Goal: Task Accomplishment & Management: Manage account settings

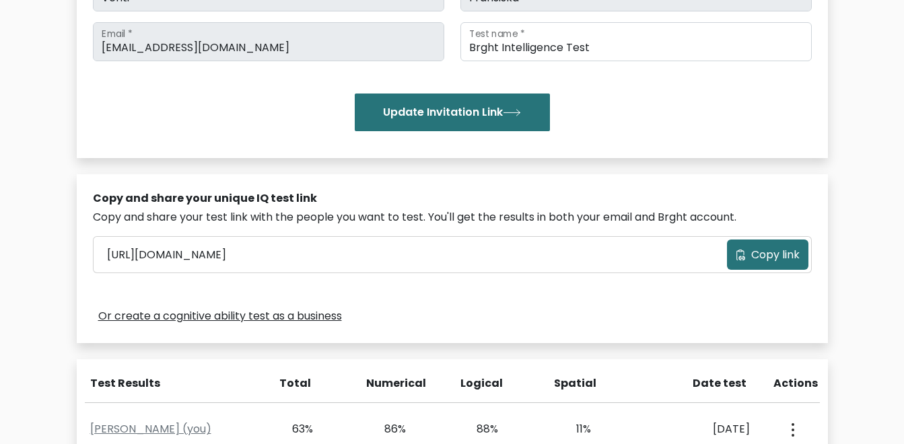
scroll to position [337, 0]
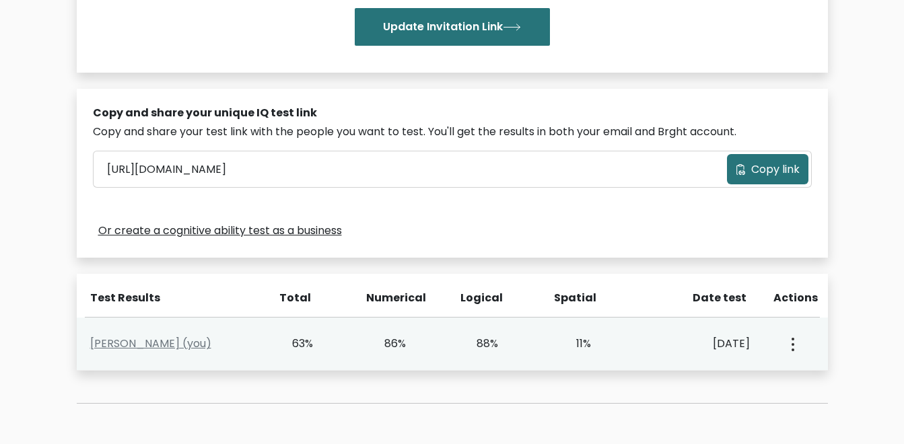
click at [792, 347] on icon "button" at bounding box center [793, 344] width 3 height 13
click at [813, 376] on link "View Profile" at bounding box center [840, 383] width 106 height 22
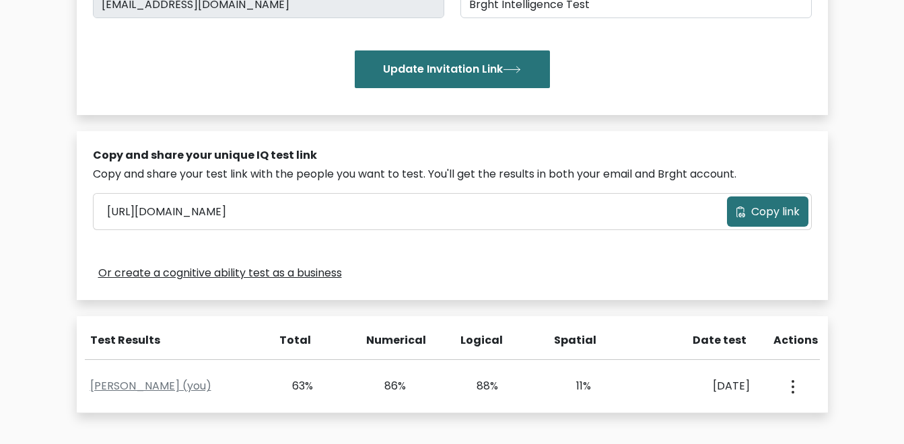
scroll to position [475, 0]
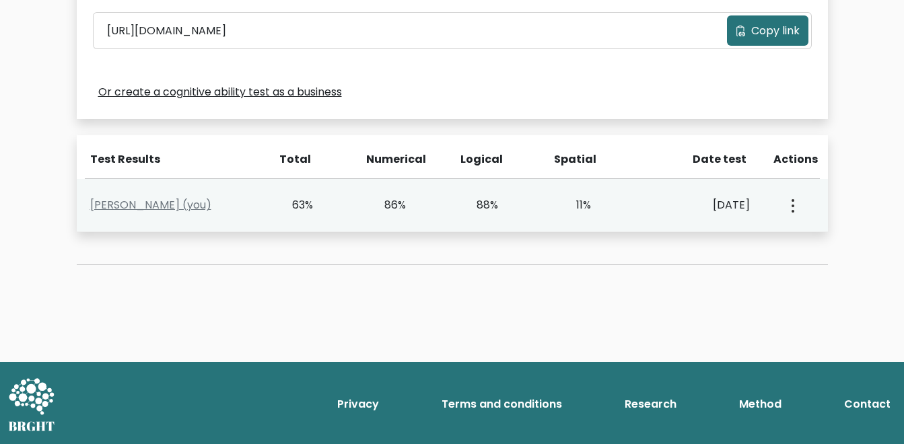
click at [790, 211] on button "button" at bounding box center [791, 205] width 11 height 42
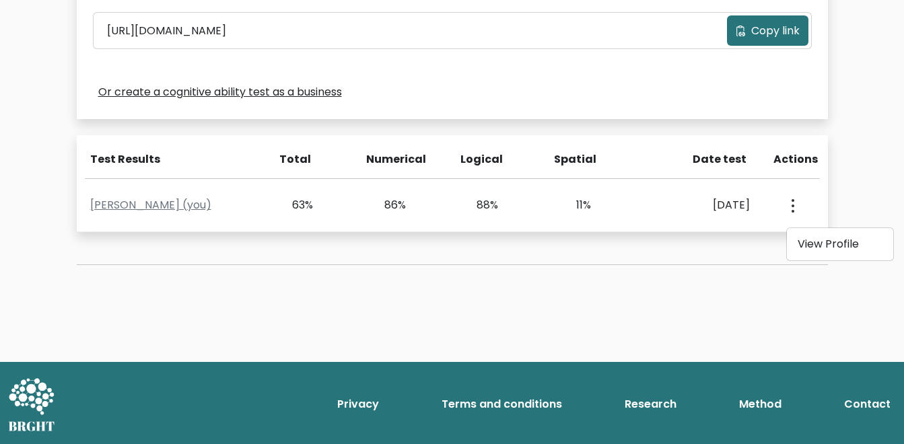
click at [182, 95] on link "Or create a cognitive ability test as a business" at bounding box center [220, 92] width 244 height 16
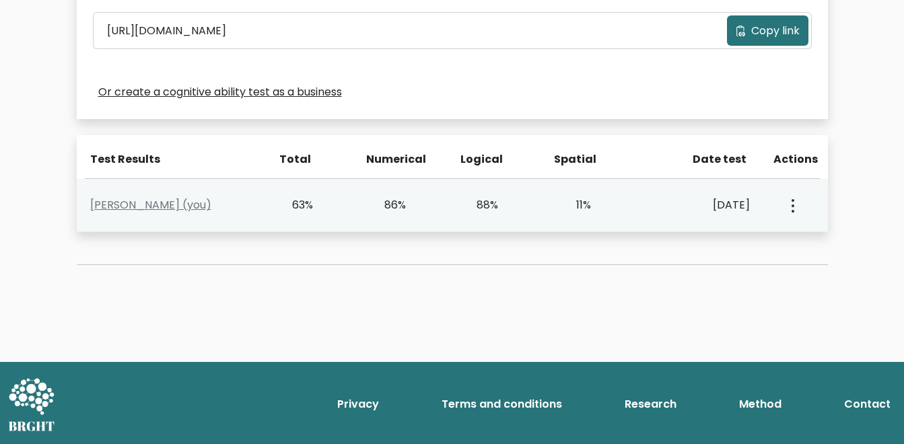
click at [784, 211] on div "View Profile" at bounding box center [792, 205] width 46 height 42
click at [797, 210] on button "button" at bounding box center [791, 205] width 11 height 42
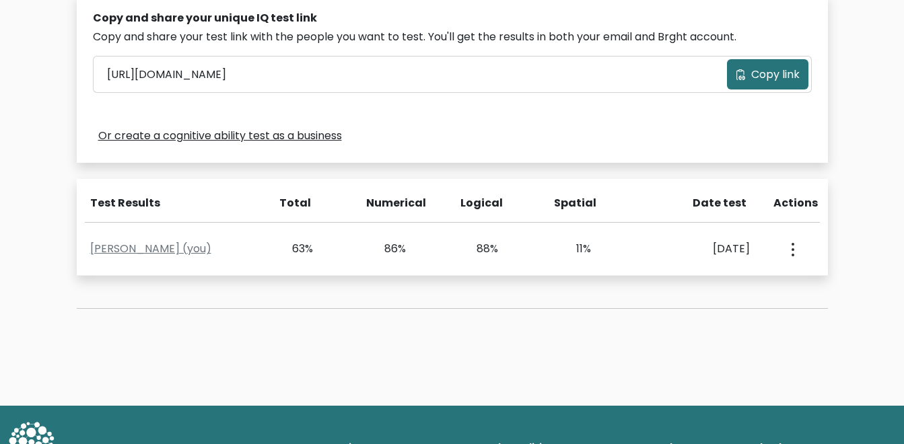
scroll to position [408, 0]
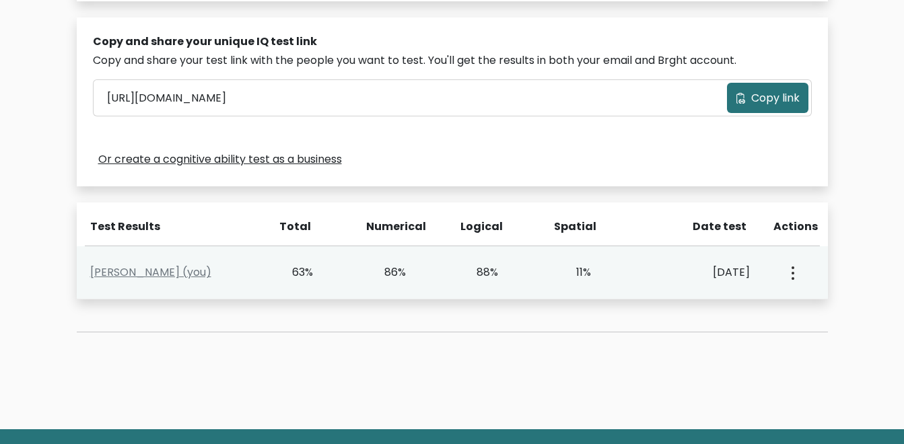
click at [790, 278] on button "button" at bounding box center [791, 273] width 11 height 42
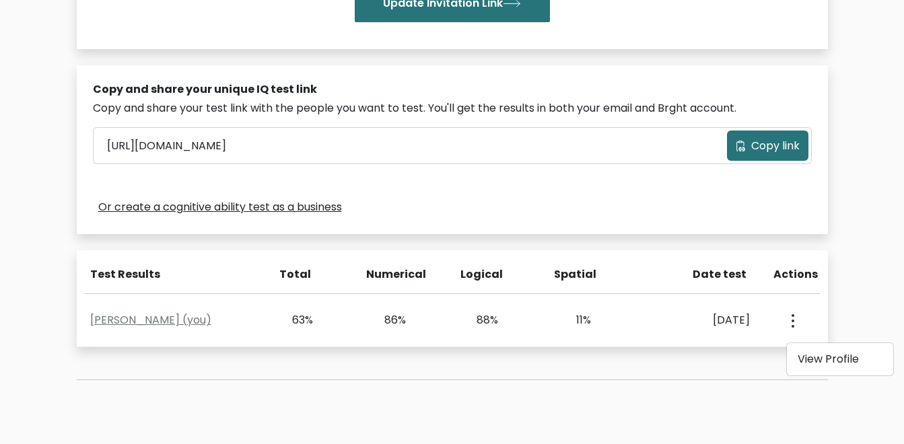
scroll to position [337, 0]
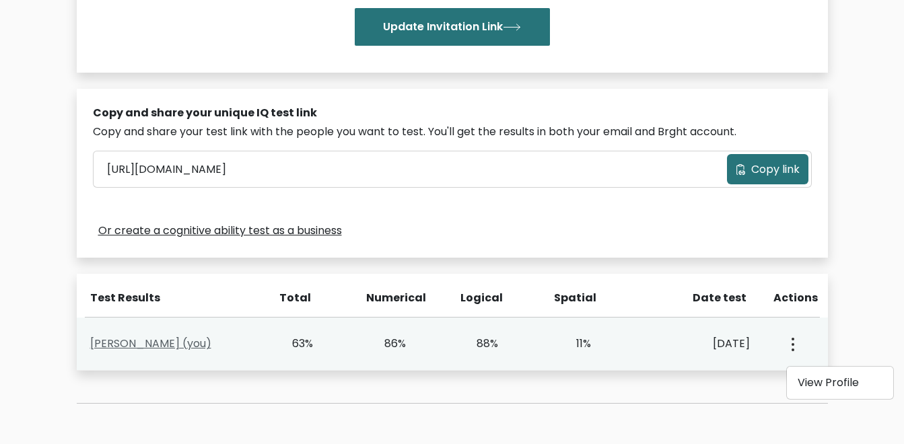
click at [167, 345] on link "Venti Fransiska (you)" at bounding box center [150, 343] width 121 height 15
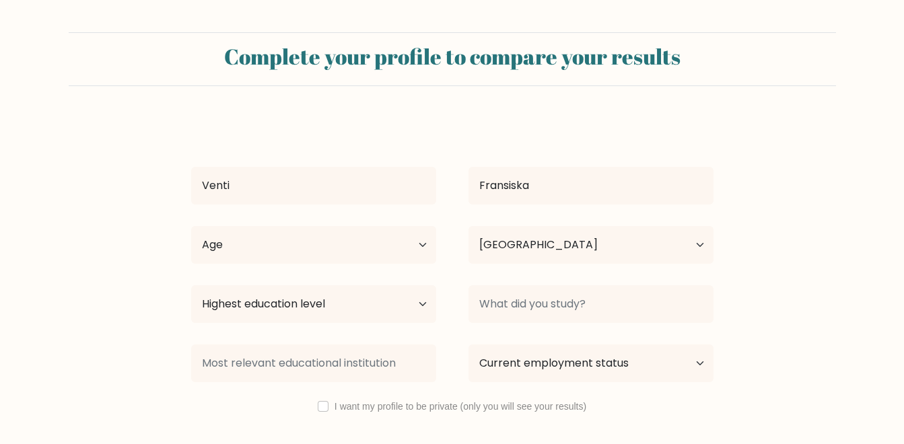
select select "ID"
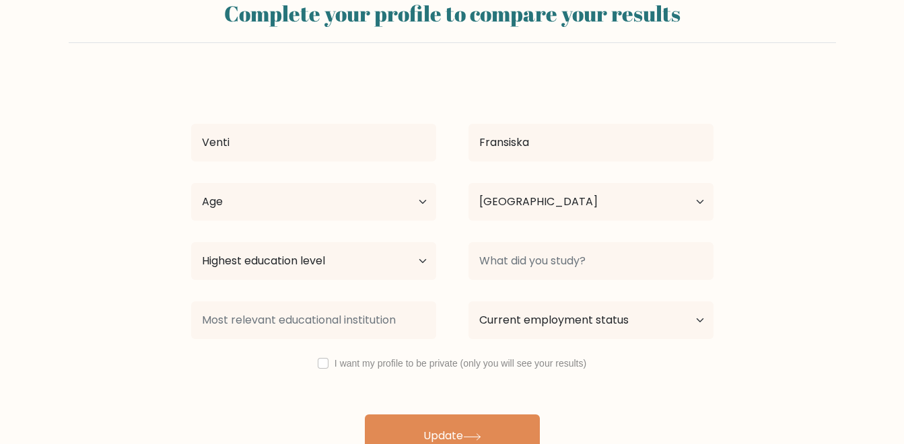
scroll to position [66, 0]
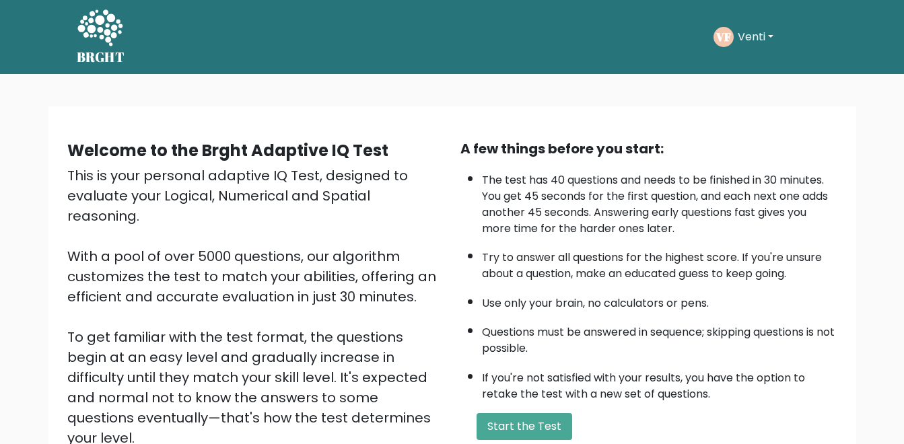
click at [742, 31] on button "Venti" at bounding box center [756, 37] width 44 height 18
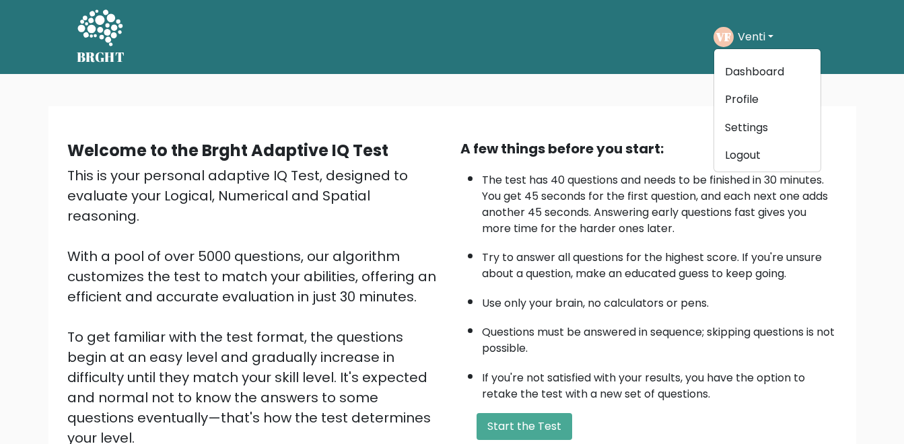
click at [742, 31] on button "Venti" at bounding box center [756, 37] width 44 height 18
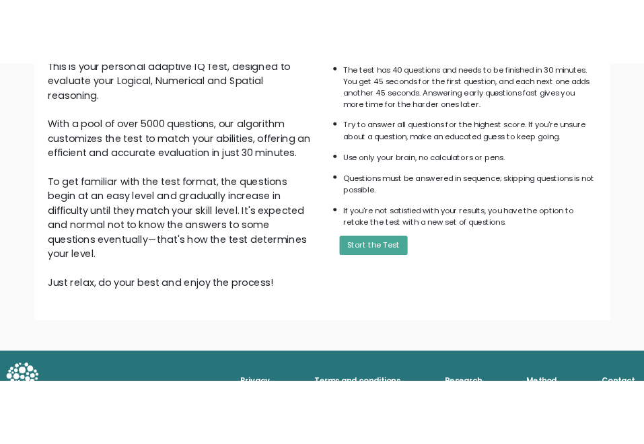
scroll to position [195, 0]
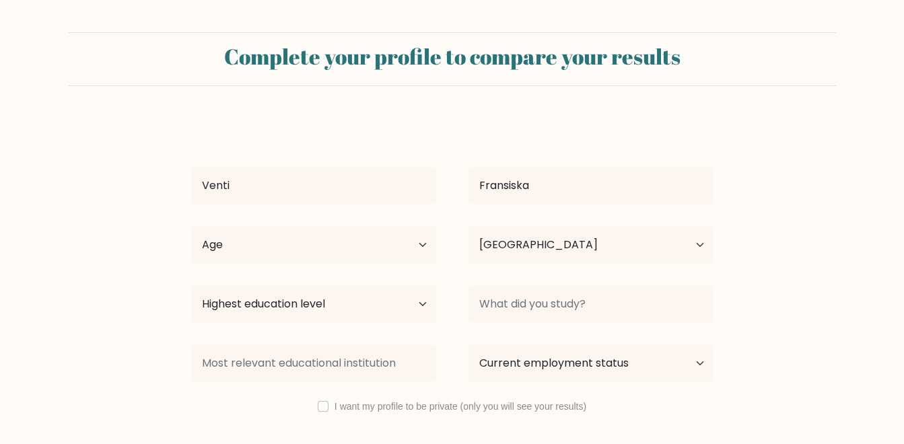
select select "ID"
click at [376, 304] on select "Highest education level No schooling Primary Lower Secondary Upper Secondary Oc…" at bounding box center [313, 304] width 245 height 38
click at [340, 296] on select "Highest education level No schooling Primary Lower Secondary Upper Secondary Oc…" at bounding box center [313, 304] width 245 height 38
click at [269, 314] on select "Highest education level No schooling Primary Lower Secondary Upper Secondary Oc…" at bounding box center [313, 304] width 245 height 38
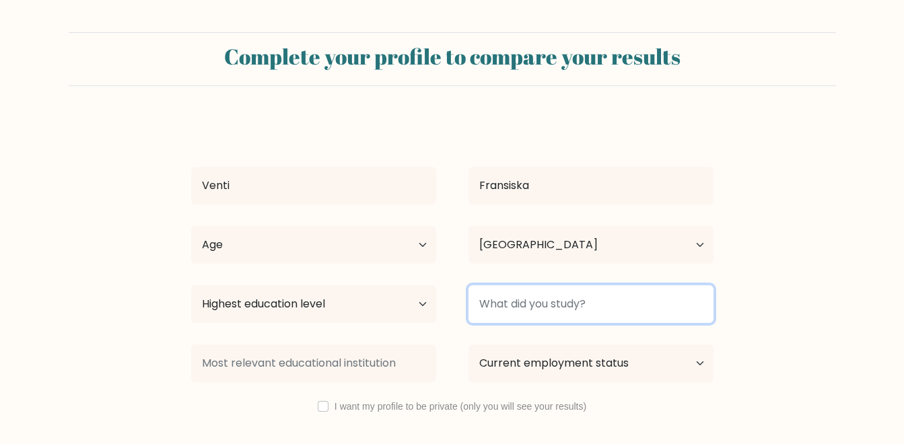
click at [494, 318] on input at bounding box center [591, 304] width 245 height 38
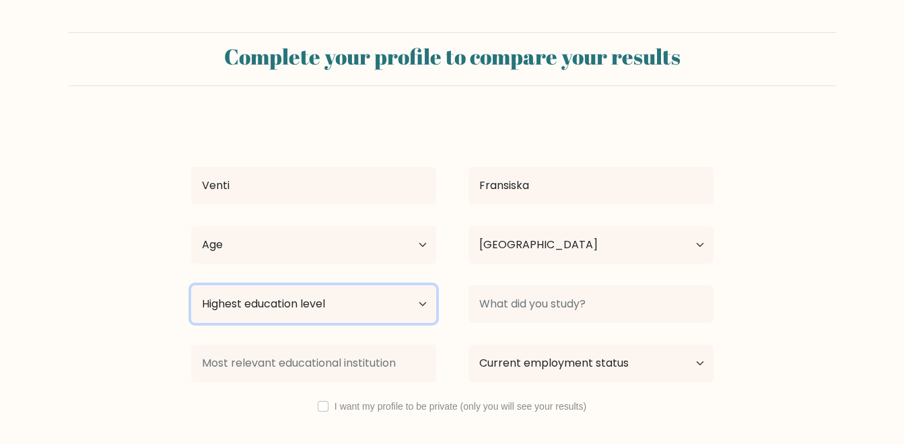
click at [370, 318] on select "Highest education level No schooling Primary Lower Secondary Upper Secondary Oc…" at bounding box center [313, 304] width 245 height 38
select select "no_schooling"
click at [191, 285] on select "Highest education level No schooling Primary Lower Secondary Upper Secondary Oc…" at bounding box center [313, 304] width 245 height 38
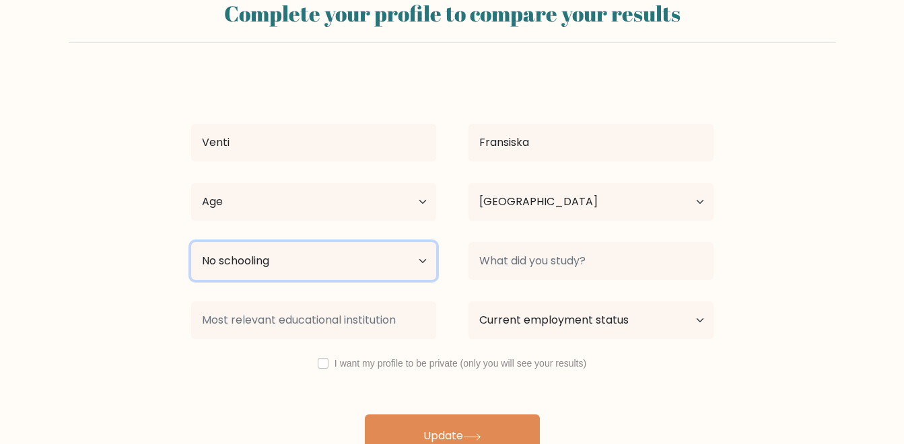
scroll to position [66, 0]
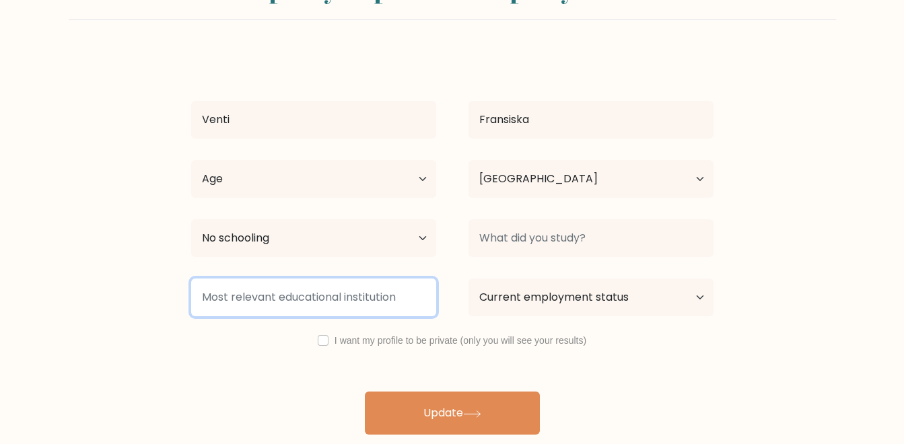
click at [347, 306] on input at bounding box center [313, 298] width 245 height 38
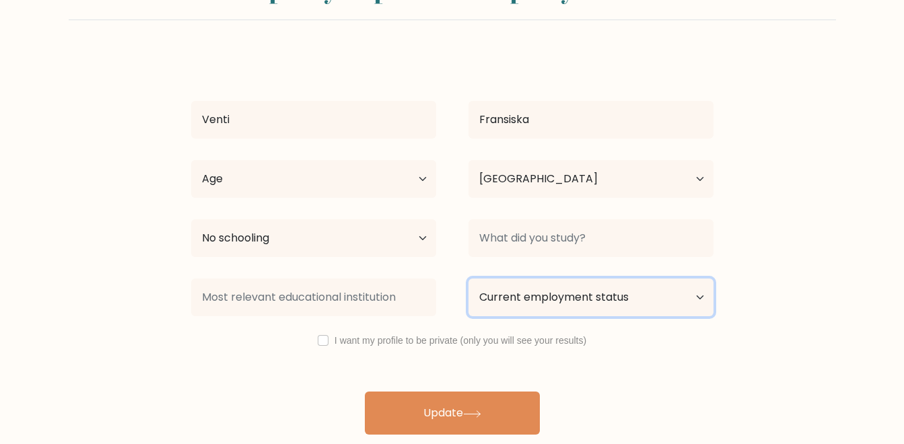
click at [522, 302] on select "Current employment status Employed Student Retired Other / prefer not to answer" at bounding box center [591, 298] width 245 height 38
select select "employed"
click at [469, 279] on select "Current employment status Employed Student Retired Other / prefer not to answer" at bounding box center [591, 298] width 245 height 38
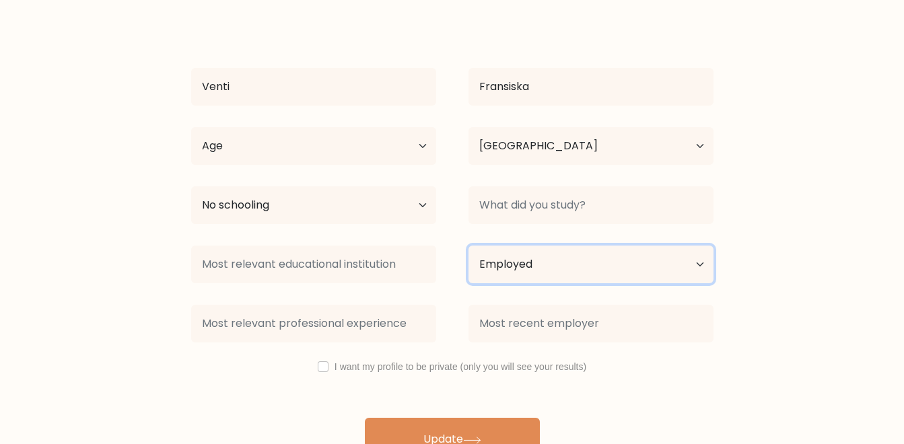
scroll to position [116, 0]
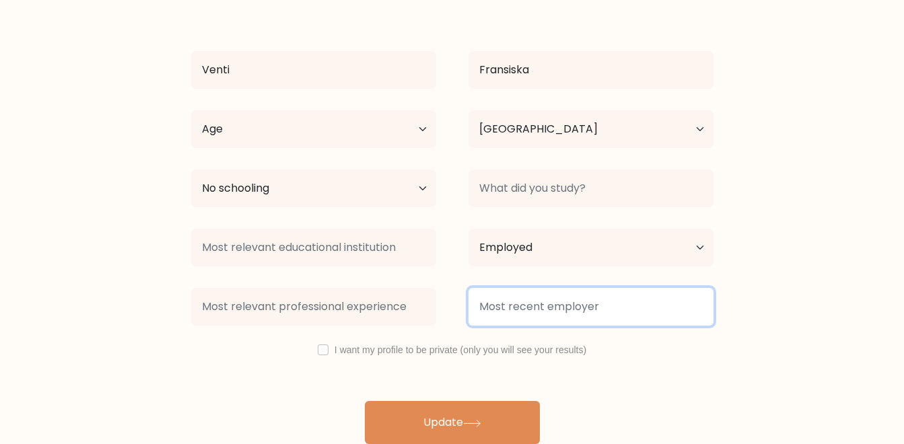
click at [539, 311] on input at bounding box center [591, 307] width 245 height 38
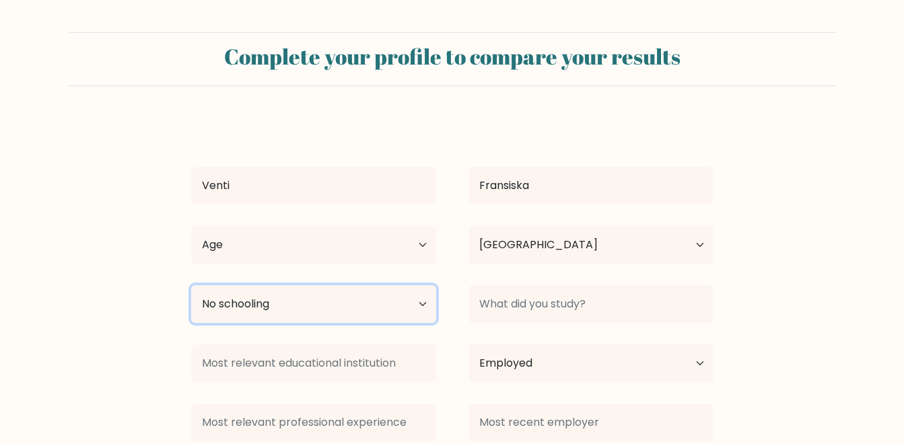
click at [377, 294] on select "Highest education level No schooling Primary Lower Secondary Upper Secondary Oc…" at bounding box center [313, 304] width 245 height 38
click at [191, 285] on select "Highest education level No schooling Primary Lower Secondary Upper Secondary Oc…" at bounding box center [313, 304] width 245 height 38
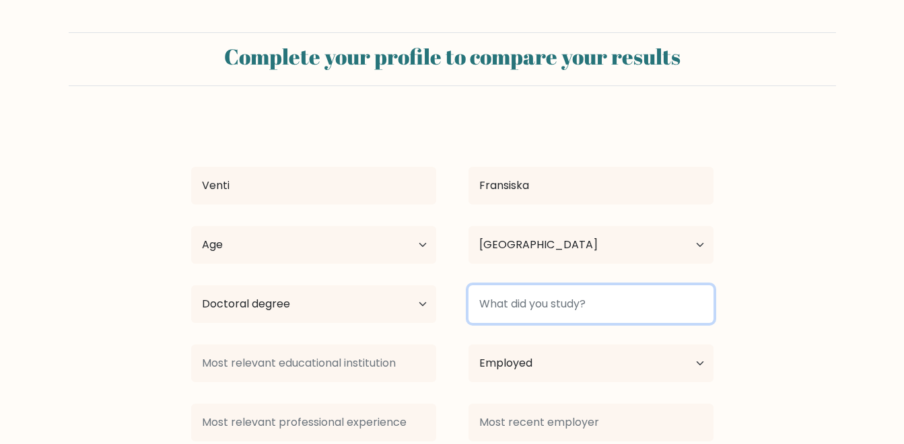
click at [487, 314] on input at bounding box center [591, 304] width 245 height 38
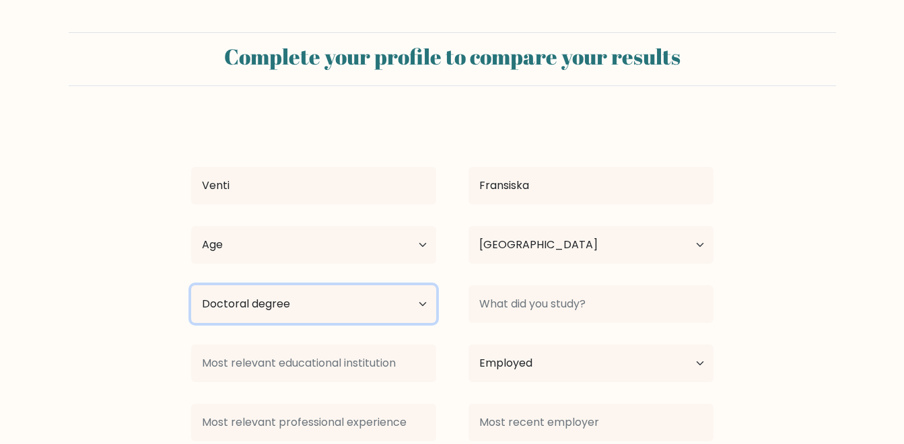
drag, startPoint x: 353, startPoint y: 317, endPoint x: 343, endPoint y: 296, distance: 23.2
click at [353, 317] on select "Highest education level No schooling Primary Lower Secondary Upper Secondary Oc…" at bounding box center [313, 304] width 245 height 38
select select "no_schooling"
click at [191, 285] on select "Highest education level No schooling Primary Lower Secondary Upper Secondary Oc…" at bounding box center [313, 304] width 245 height 38
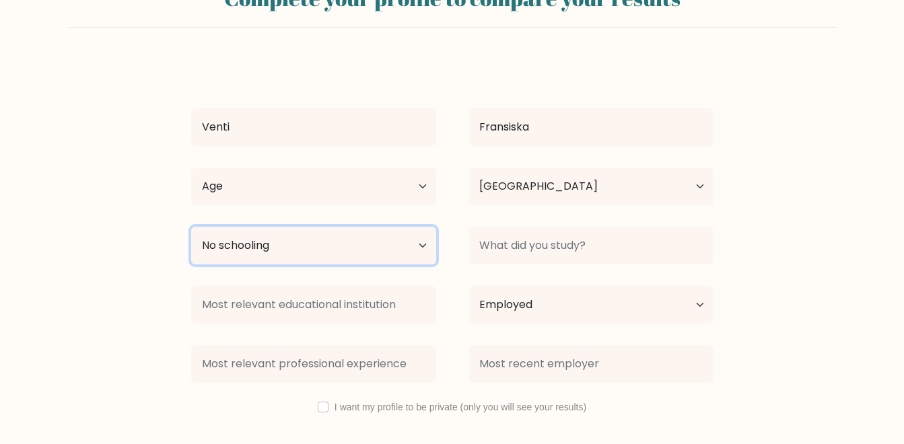
scroll to position [116, 0]
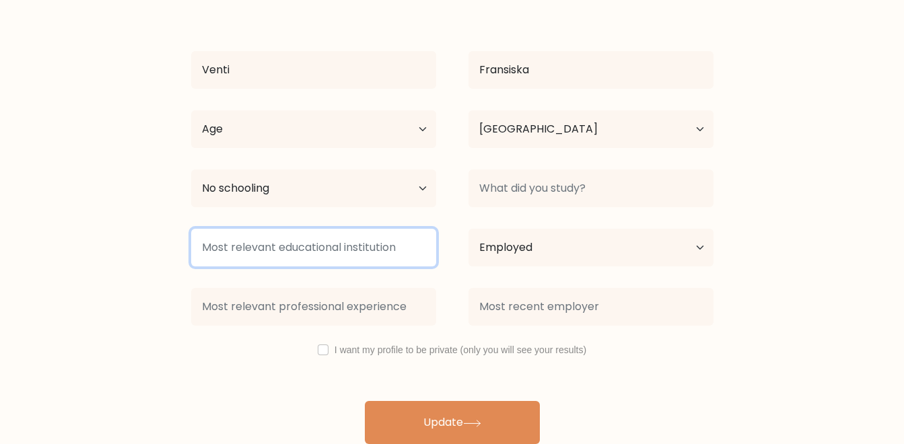
click at [289, 267] on input at bounding box center [313, 248] width 245 height 38
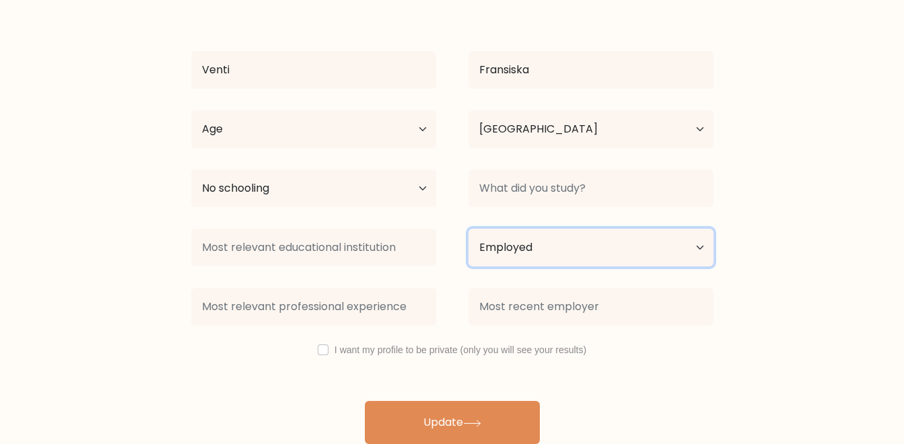
click at [506, 244] on select "Current employment status Employed Student Retired Other / prefer not to answer" at bounding box center [591, 248] width 245 height 38
click at [469, 229] on select "Current employment status Employed Student Retired Other / prefer not to answer" at bounding box center [591, 248] width 245 height 38
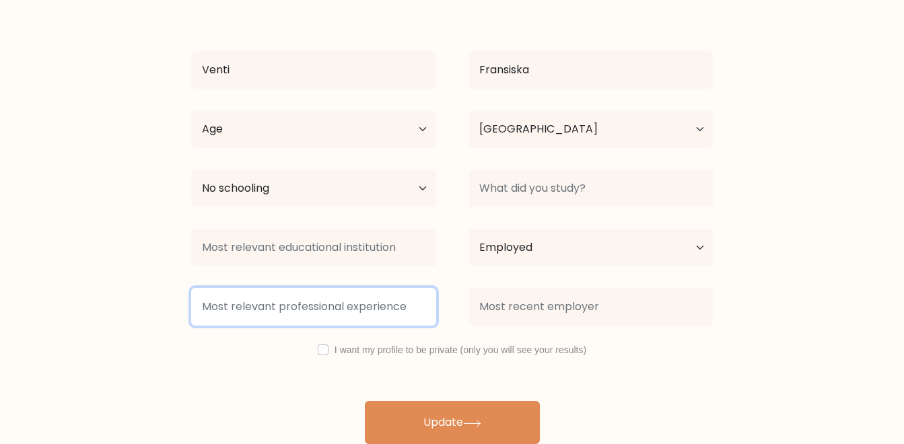
drag, startPoint x: 401, startPoint y: 315, endPoint x: 414, endPoint y: 310, distance: 14.3
click at [401, 315] on input at bounding box center [313, 307] width 245 height 38
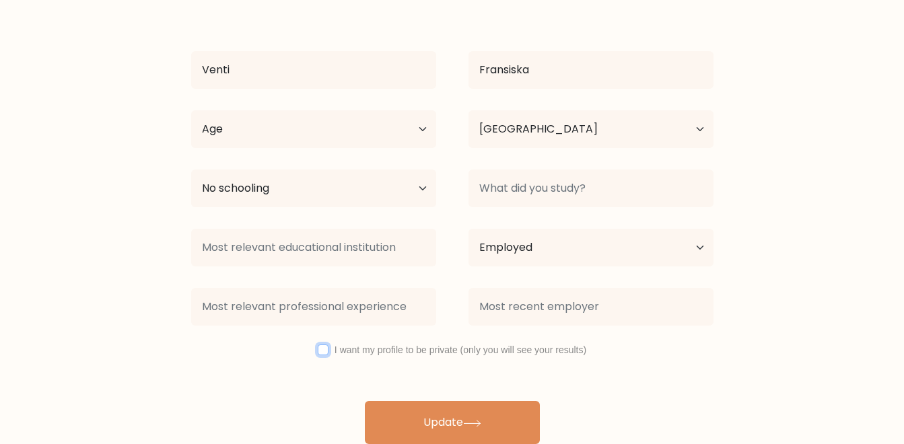
click at [325, 349] on input "checkbox" at bounding box center [323, 350] width 11 height 11
checkbox input "true"
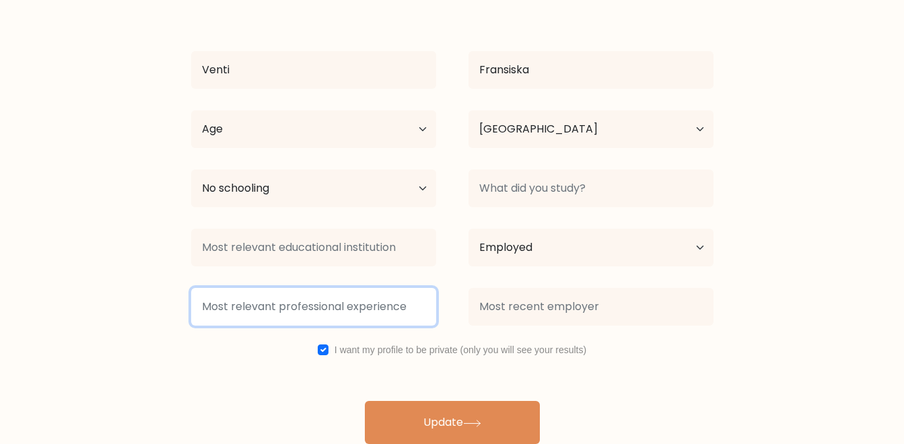
click at [302, 307] on input at bounding box center [313, 307] width 245 height 38
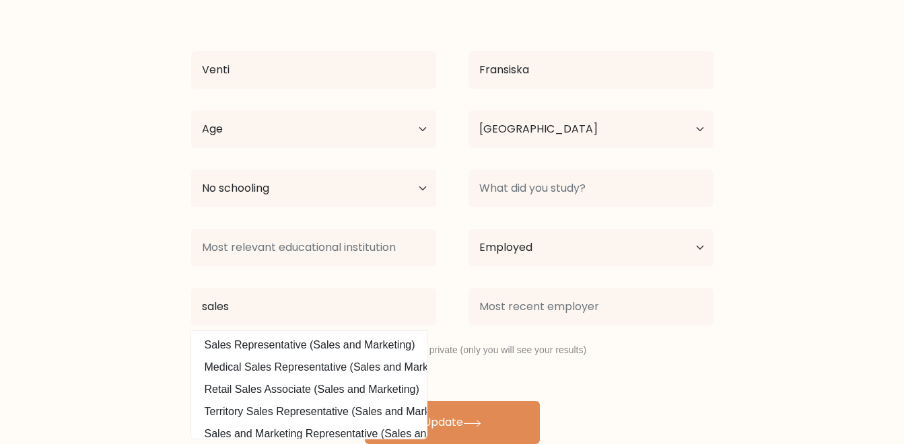
click at [353, 349] on option "Sales Representative (Sales and Marketing)" at bounding box center [309, 346] width 229 height 22
type input "Sales Representative"
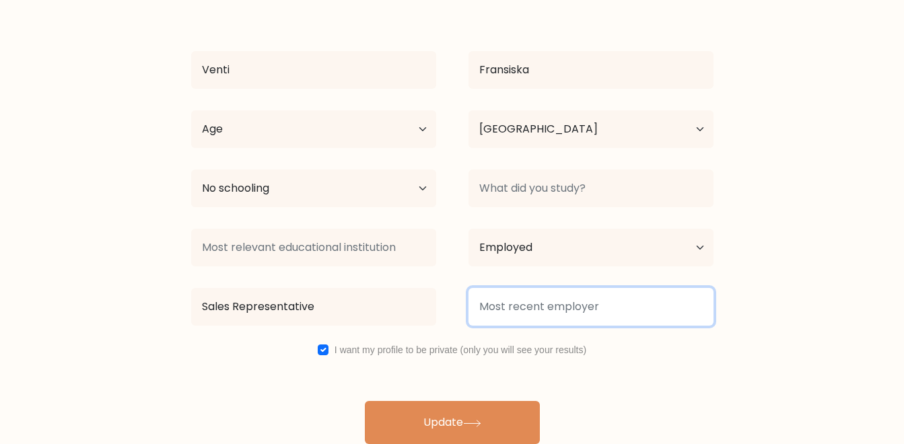
click at [518, 308] on input at bounding box center [591, 307] width 245 height 38
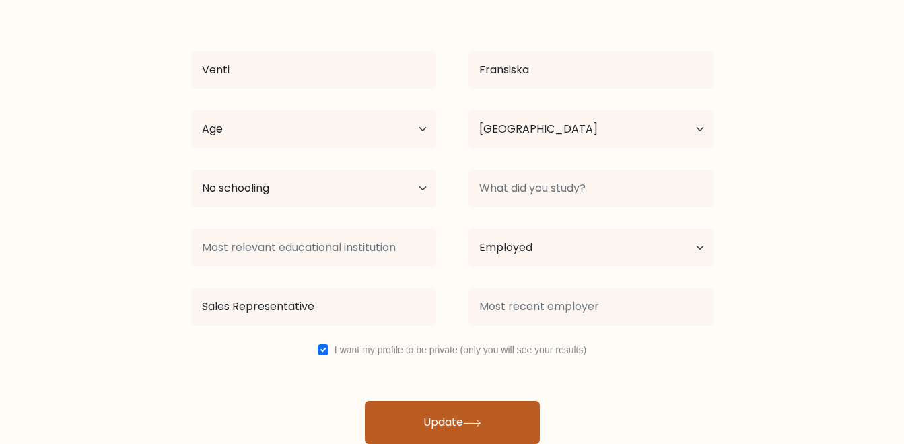
click at [493, 411] on button "Update" at bounding box center [452, 422] width 175 height 43
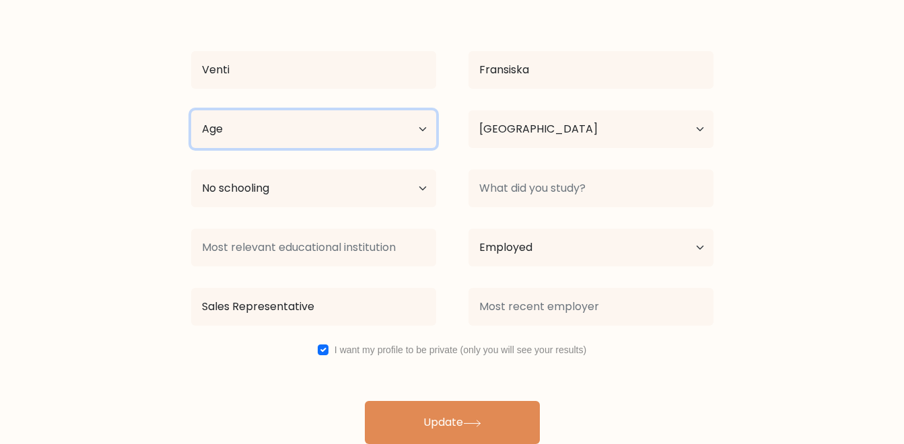
click at [320, 137] on select "Age Under 18 years old 18-24 years old 25-34 years old 35-44 years old 45-54 ye…" at bounding box center [313, 129] width 245 height 38
select select "25_34"
click at [191, 110] on select "Age Under 18 years old 18-24 years old 25-34 years old 35-44 years old 45-54 ye…" at bounding box center [313, 129] width 245 height 38
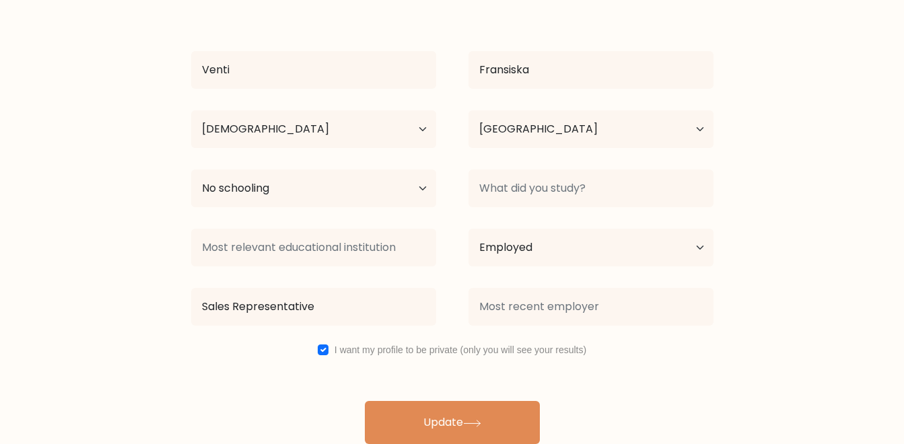
click at [426, 400] on div "Venti Fransiska Age Under 18 years old 18-24 years old 25-34 years old 35-44 ye…" at bounding box center [452, 224] width 539 height 442
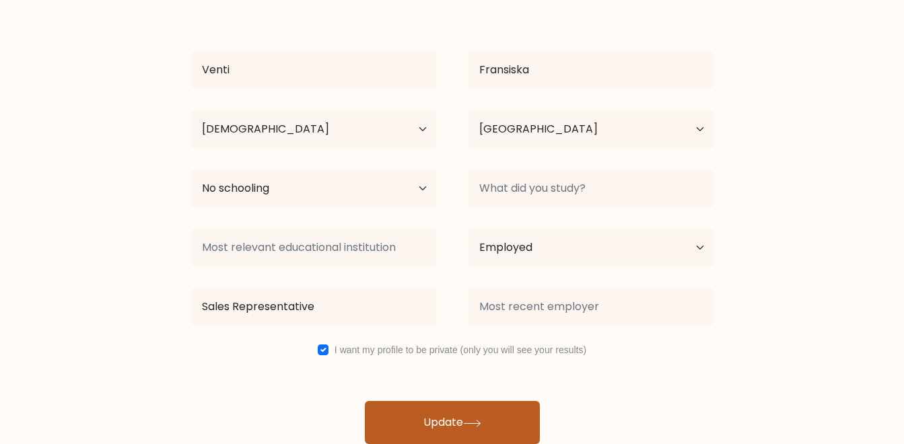
click at [432, 410] on button "Update" at bounding box center [452, 422] width 175 height 43
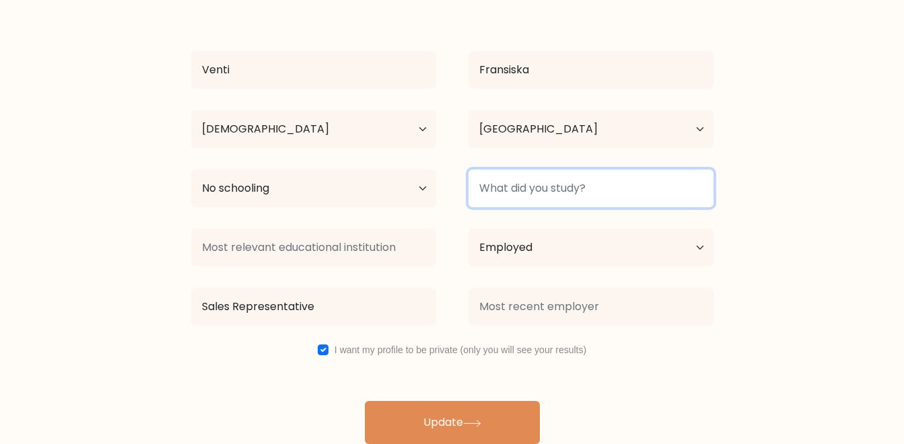
click at [535, 195] on input at bounding box center [591, 189] width 245 height 38
type input "-"
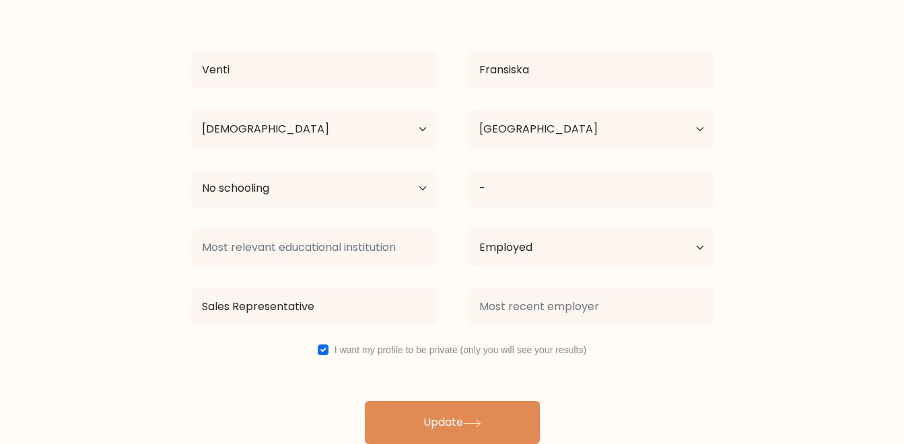
click at [881, 269] on form "Complete your profile to compare your results Venti Fransiska Age Under 18 year…" at bounding box center [452, 181] width 904 height 528
click at [296, 197] on select "Highest education level No schooling Primary Lower Secondary Upper Secondary Oc…" at bounding box center [313, 189] width 245 height 38
click at [809, 319] on form "Complete your profile to compare your results Venti Fransiska Age Under 18 year…" at bounding box center [452, 181] width 904 height 528
click at [382, 194] on select "Highest education level No schooling Primary Lower Secondary Upper Secondary Oc…" at bounding box center [313, 189] width 245 height 38
click at [382, 193] on select "Highest education level No schooling Primary Lower Secondary Upper Secondary Oc…" at bounding box center [313, 189] width 245 height 38
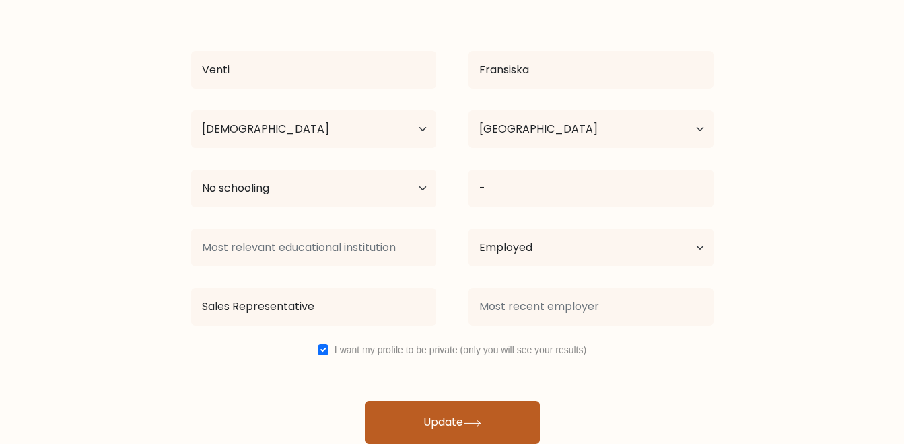
click at [496, 412] on button "Update" at bounding box center [452, 422] width 175 height 43
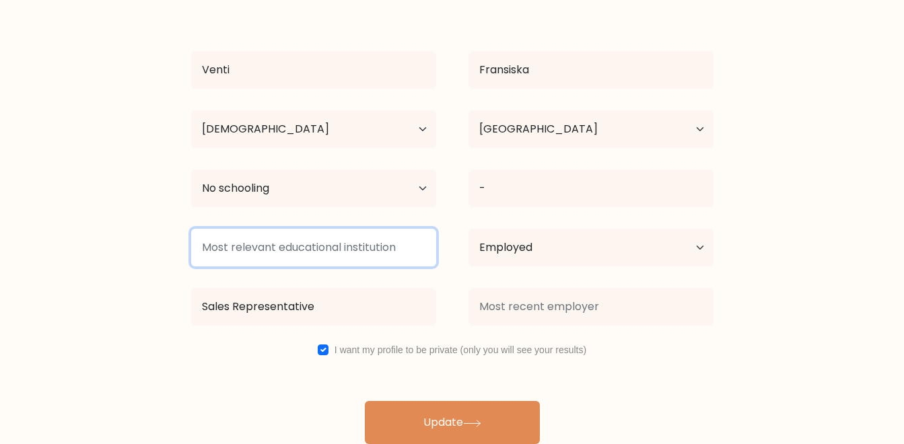
click at [345, 239] on input at bounding box center [313, 248] width 245 height 38
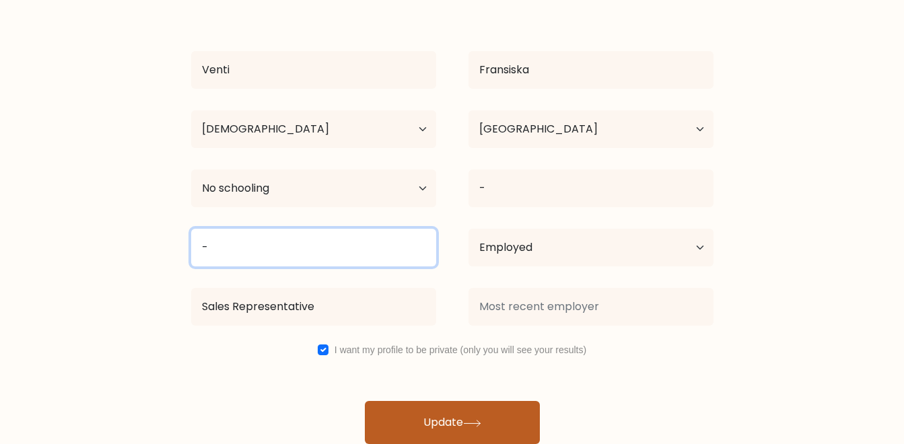
type input "-"
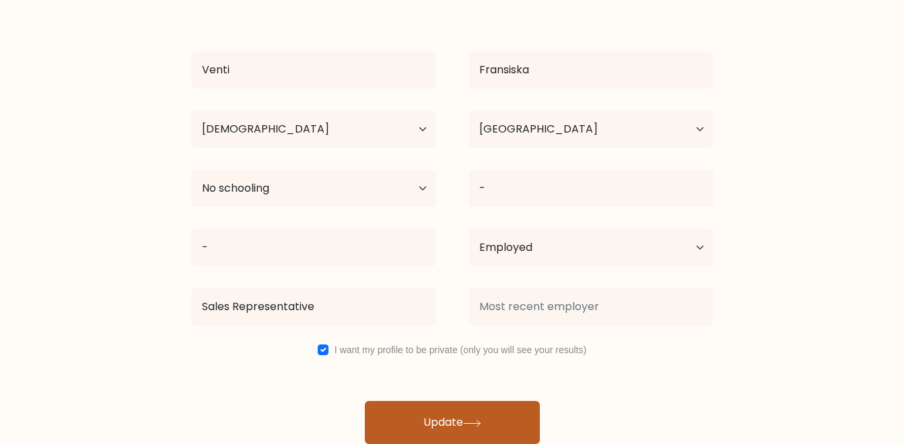
click at [461, 438] on button "Update" at bounding box center [452, 422] width 175 height 43
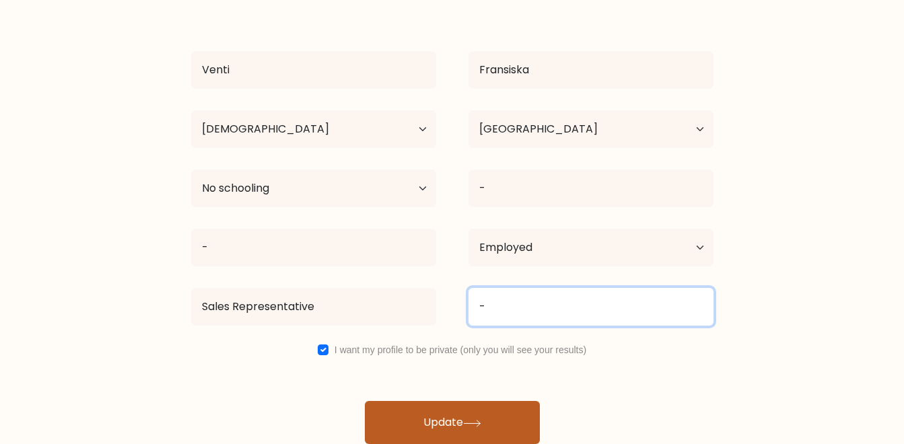
type input "-"
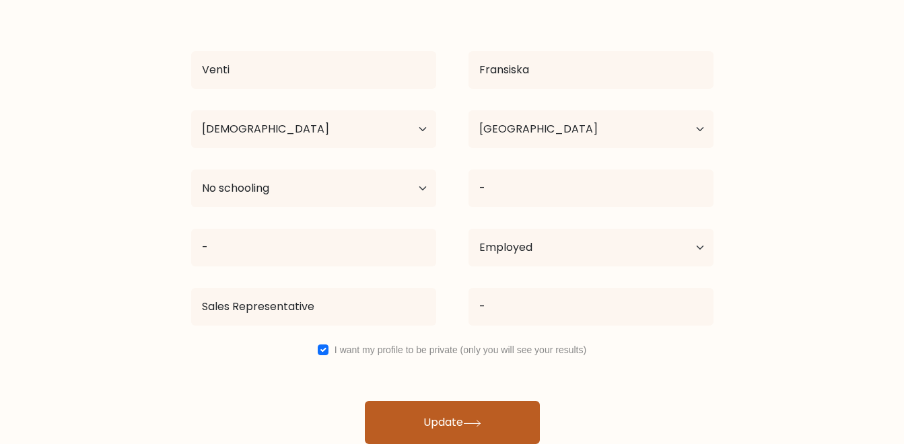
click at [471, 416] on button "Update" at bounding box center [452, 422] width 175 height 43
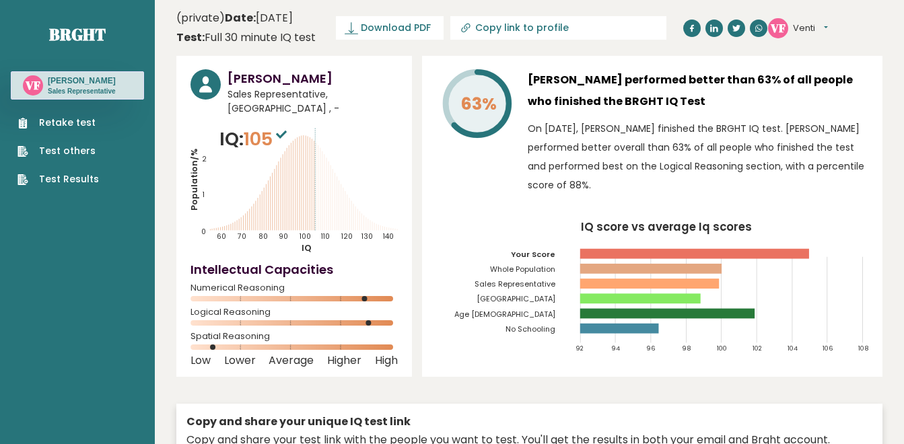
click at [73, 182] on link "Test Results" at bounding box center [58, 179] width 81 height 14
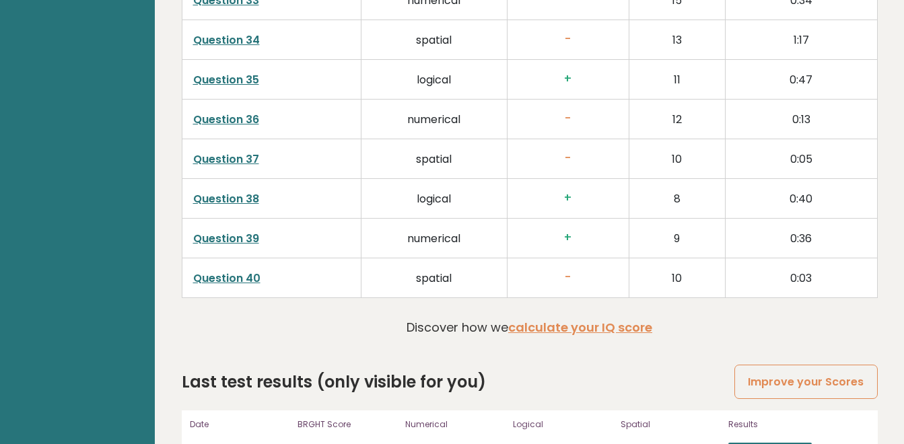
scroll to position [3472, 0]
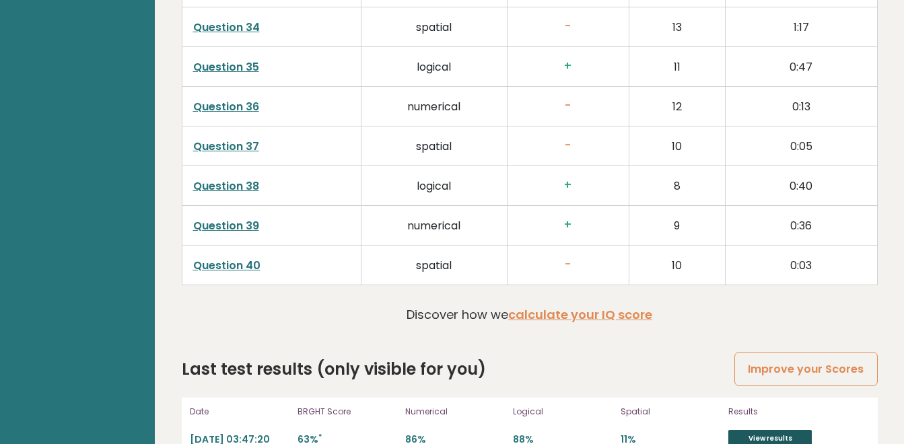
click at [788, 430] on link "View results" at bounding box center [770, 439] width 83 height 18
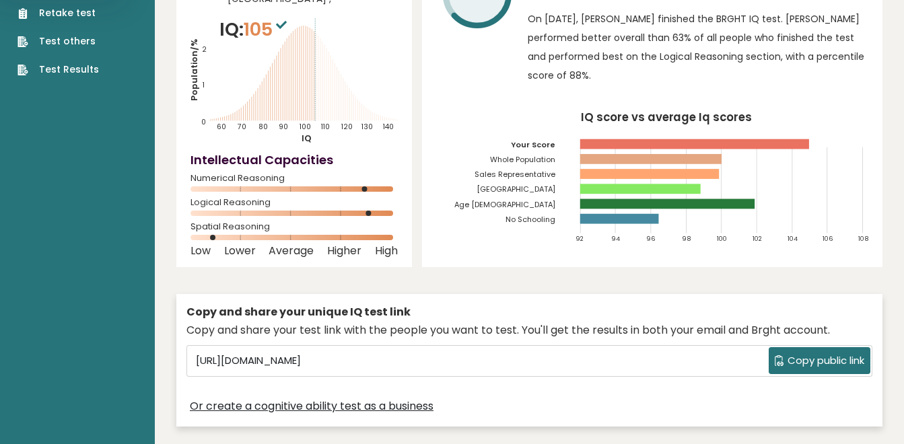
scroll to position [0, 0]
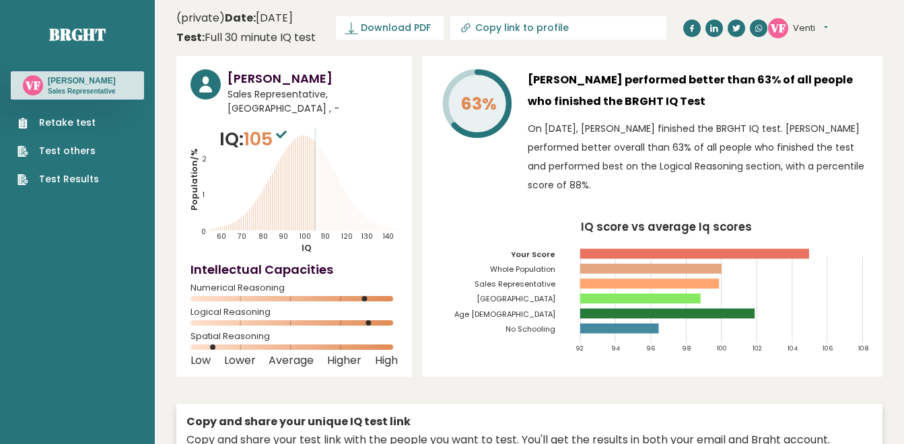
click at [661, 320] on icon "IQ score vs average Iq scores 92 94 96 98 100 102 104 106 108 Your Score Whole …" at bounding box center [652, 293] width 432 height 142
click at [444, 20] on link "Download PDF" at bounding box center [390, 28] width 108 height 24
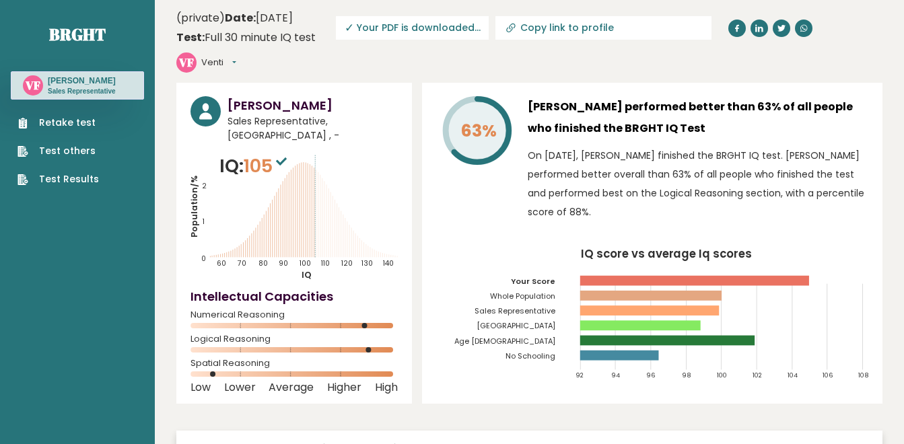
click at [97, 82] on h3 "Venti Fransiska" at bounding box center [82, 80] width 68 height 11
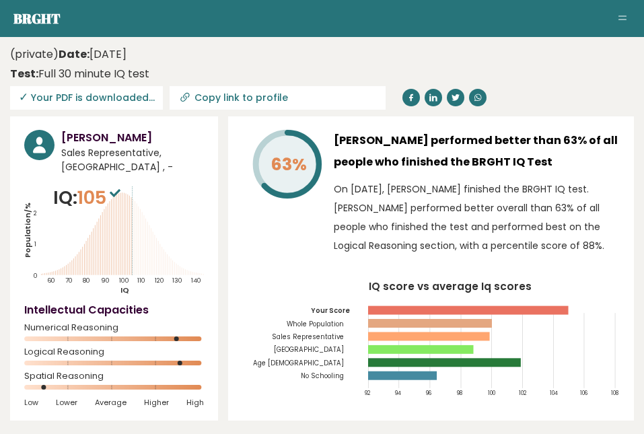
click at [127, 100] on span "✓ Your PDF is downloaded..." at bounding box center [86, 98] width 153 height 24
click at [61, 89] on span "✓ Your PDF is downloaded..." at bounding box center [86, 98] width 153 height 24
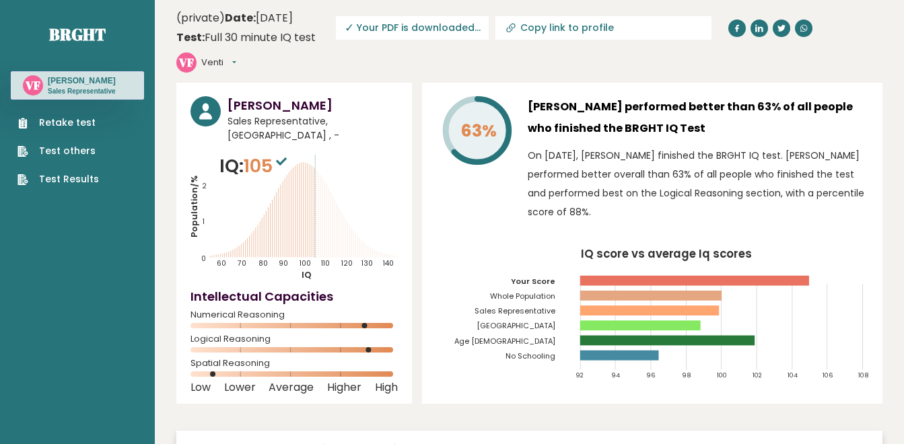
click at [77, 178] on link "Test Results" at bounding box center [58, 179] width 81 height 14
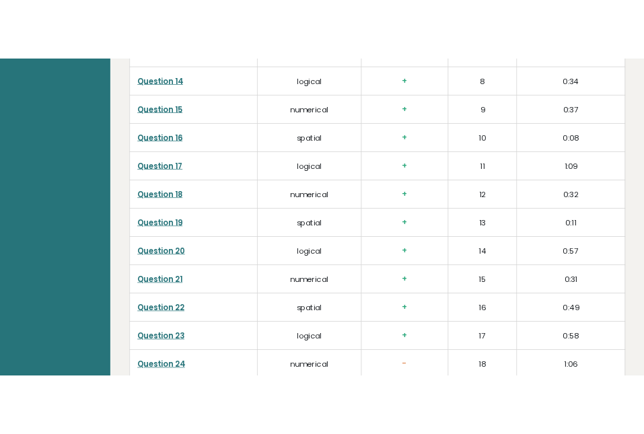
scroll to position [3499, 0]
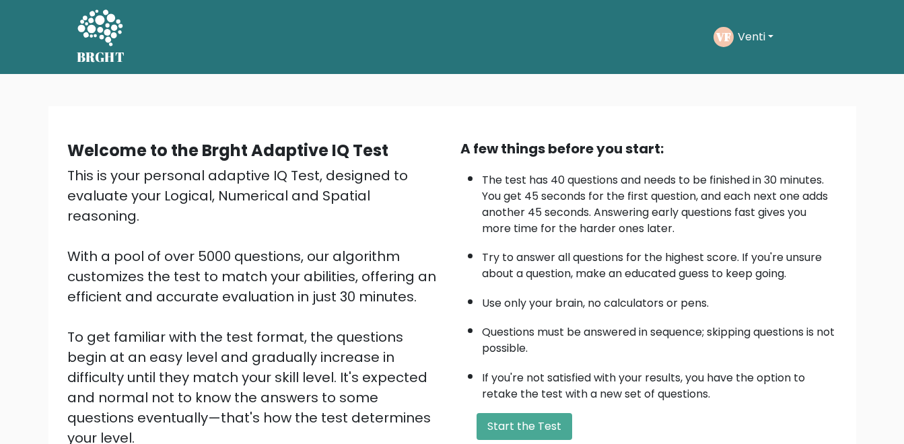
click at [750, 33] on button "Venti" at bounding box center [756, 37] width 44 height 18
click at [750, 65] on link "Dashboard" at bounding box center [767, 72] width 106 height 22
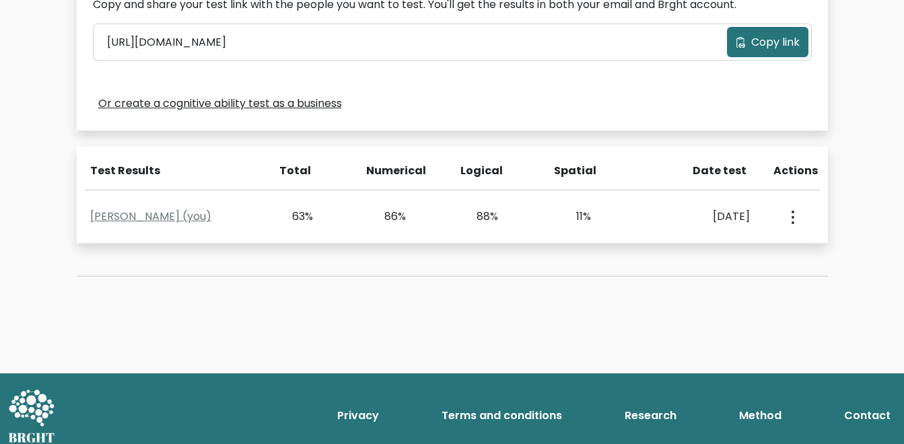
scroll to position [475, 0]
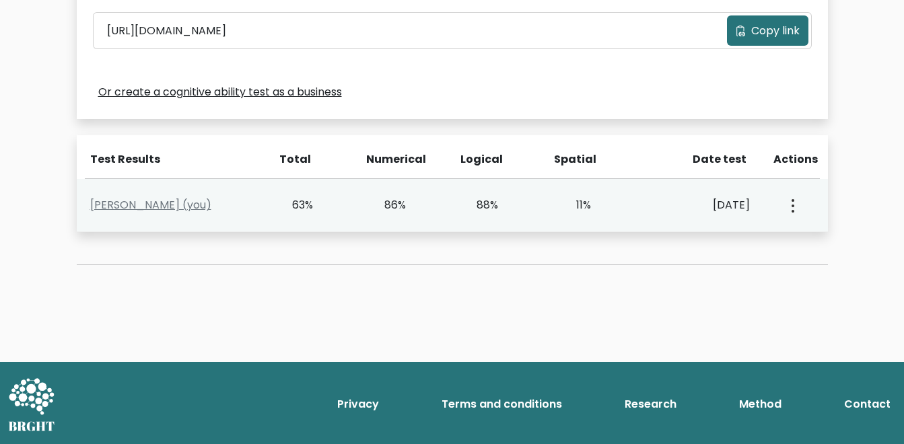
click at [790, 201] on button "button" at bounding box center [791, 205] width 11 height 42
click at [149, 219] on div "Venti Fransiska (you) 63% 86% 88% 11% Oct. 13, 2025 View Profile" at bounding box center [452, 205] width 751 height 53
click at [156, 199] on link "Venti Fransiska (you)" at bounding box center [150, 204] width 121 height 15
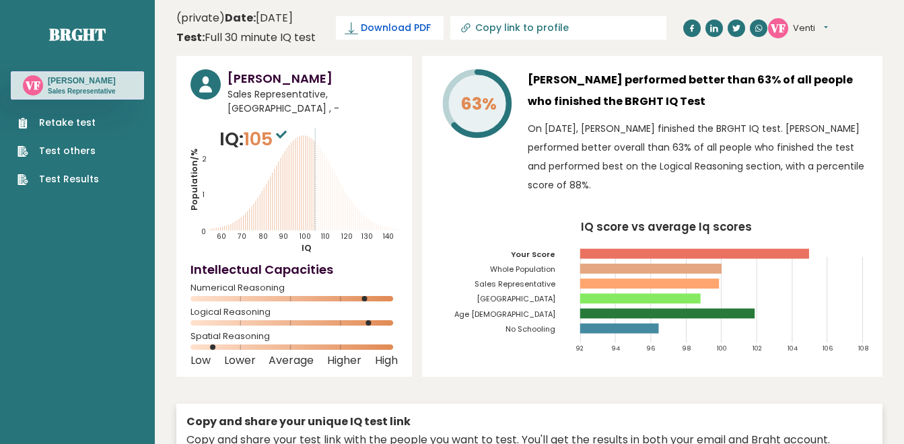
click at [417, 34] on span "Download PDF" at bounding box center [396, 28] width 70 height 14
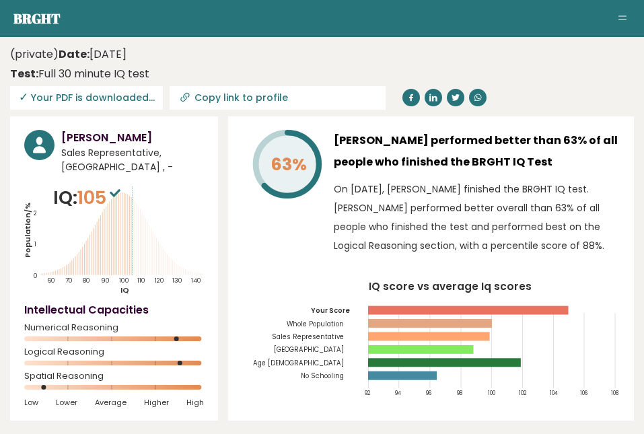
click at [207, 98] on input "Copy link to profile" at bounding box center [286, 97] width 183 height 11
type input "[URL][DOMAIN_NAME]"
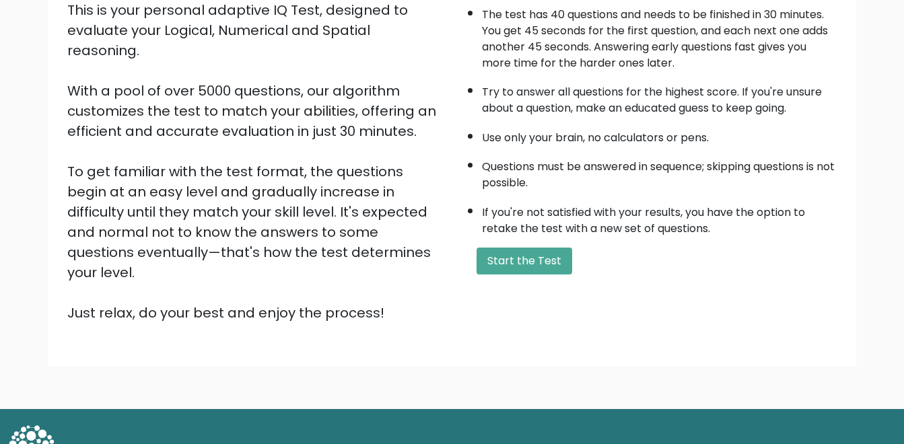
scroll to position [172, 0]
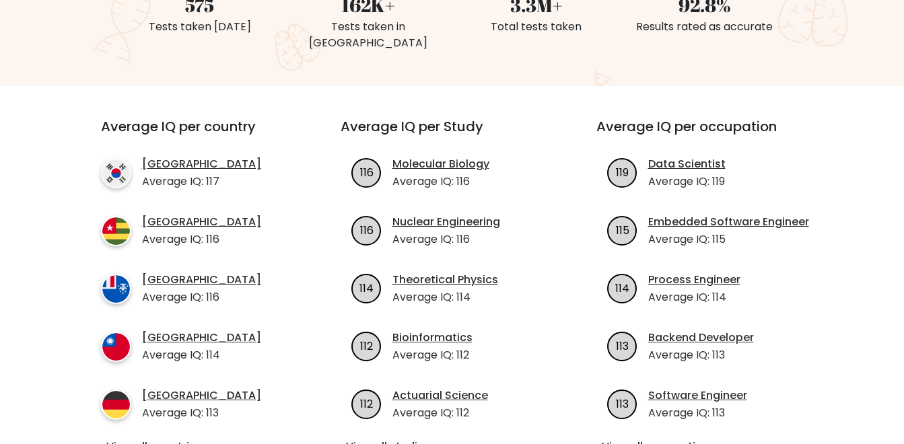
scroll to position [606, 0]
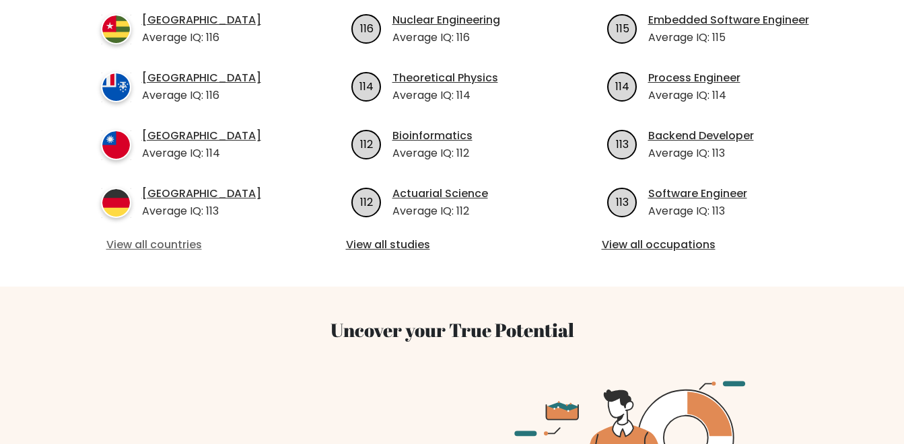
click at [189, 237] on link "View all countries" at bounding box center [196, 245] width 180 height 16
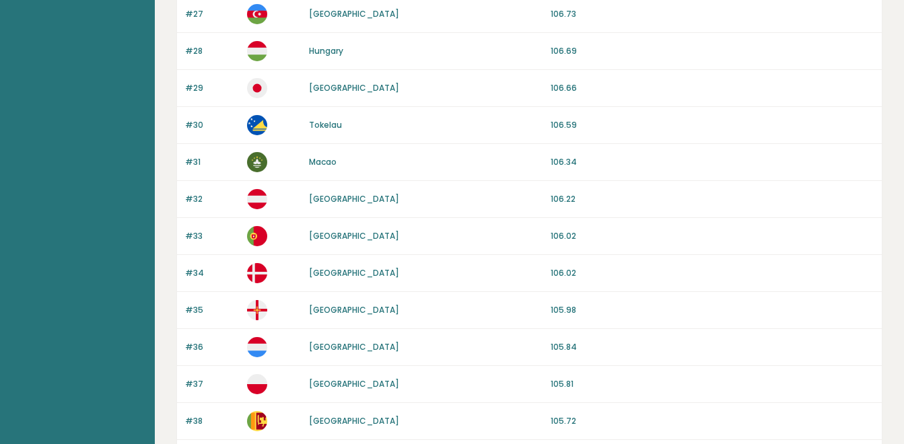
scroll to position [1324, 0]
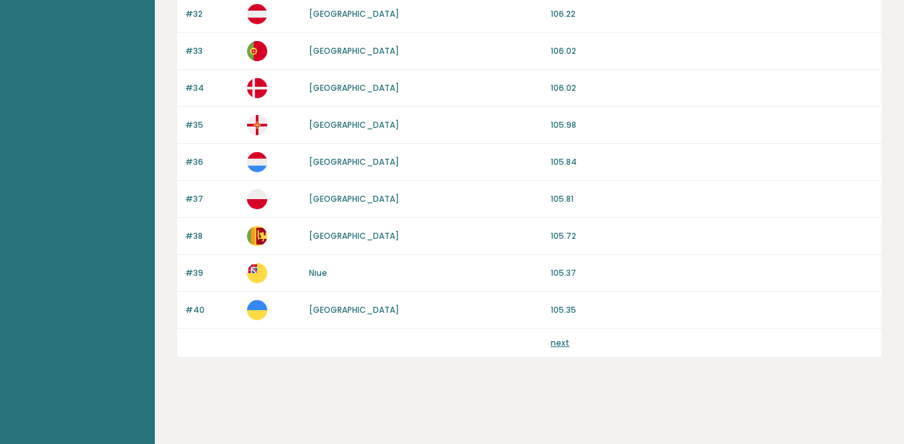
click at [560, 341] on link "next" at bounding box center [560, 342] width 19 height 11
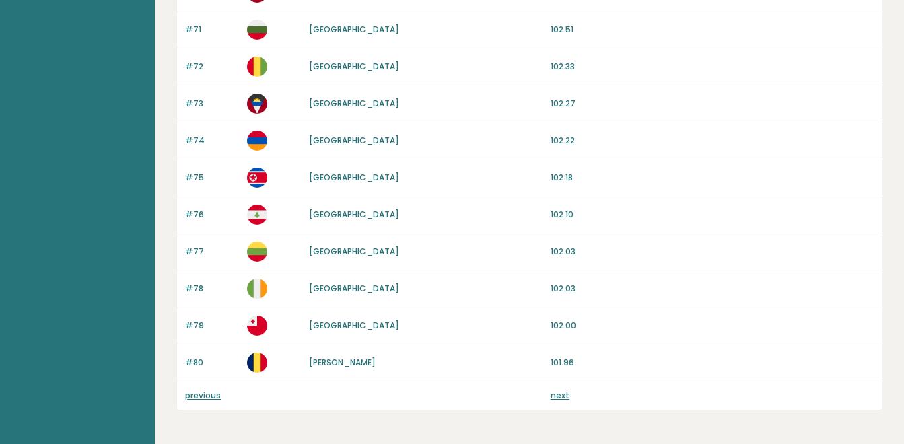
scroll to position [1324, 0]
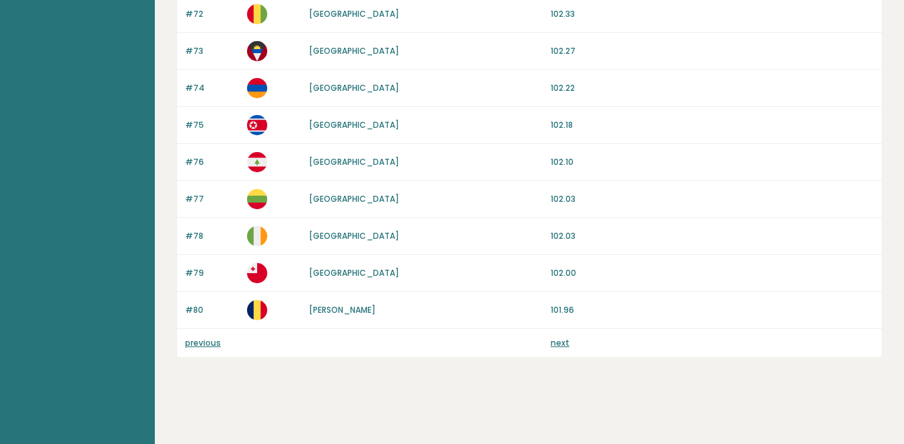
click at [557, 343] on link "next" at bounding box center [560, 342] width 19 height 11
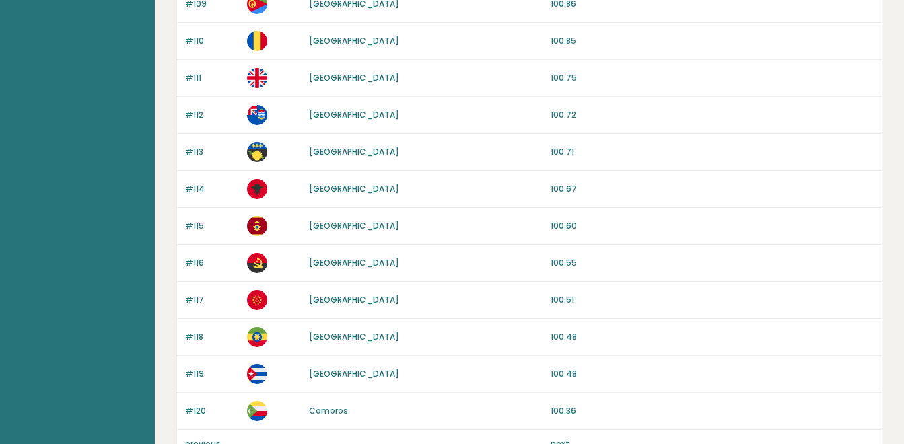
scroll to position [1324, 0]
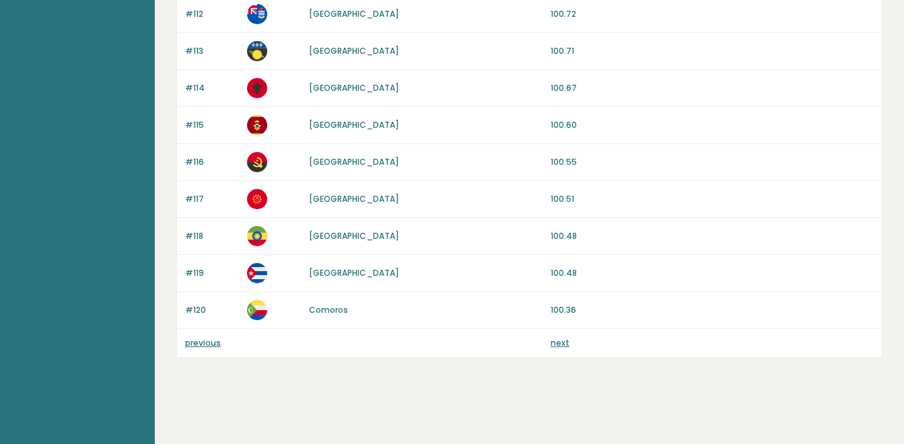
click at [562, 351] on div "previous next" at bounding box center [529, 343] width 705 height 28
click at [562, 345] on link "next" at bounding box center [560, 342] width 19 height 11
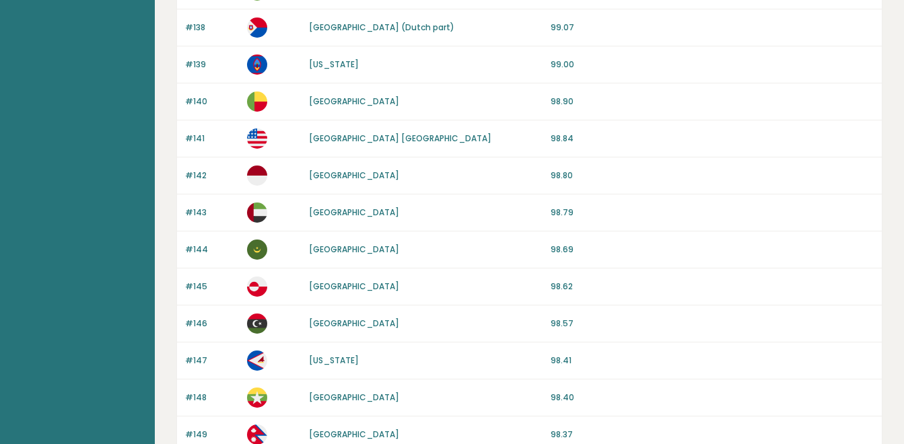
scroll to position [808, 0]
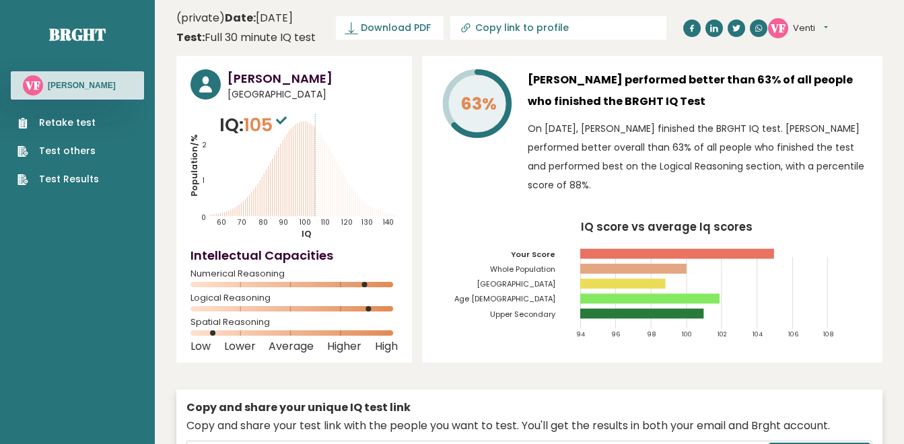
click at [818, 34] on button "Venti" at bounding box center [810, 28] width 35 height 13
click at [830, 81] on link "Settings" at bounding box center [828, 86] width 69 height 19
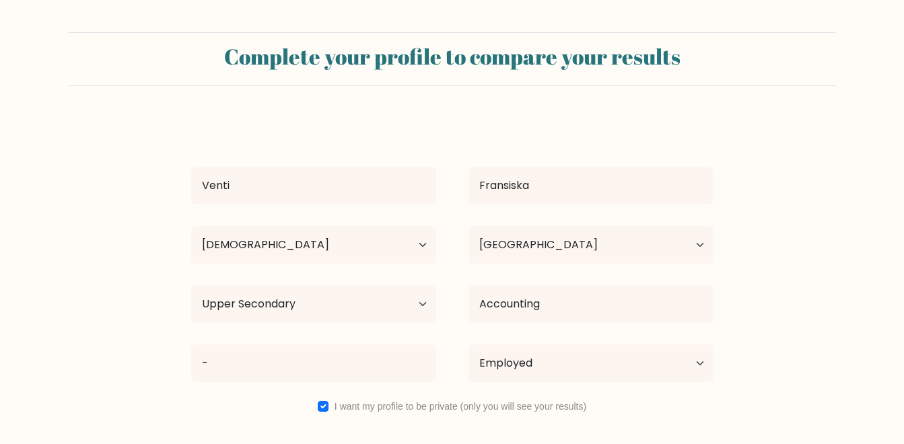
select select "25_34"
select select "ID"
select select "upper_secondary"
select select "employed"
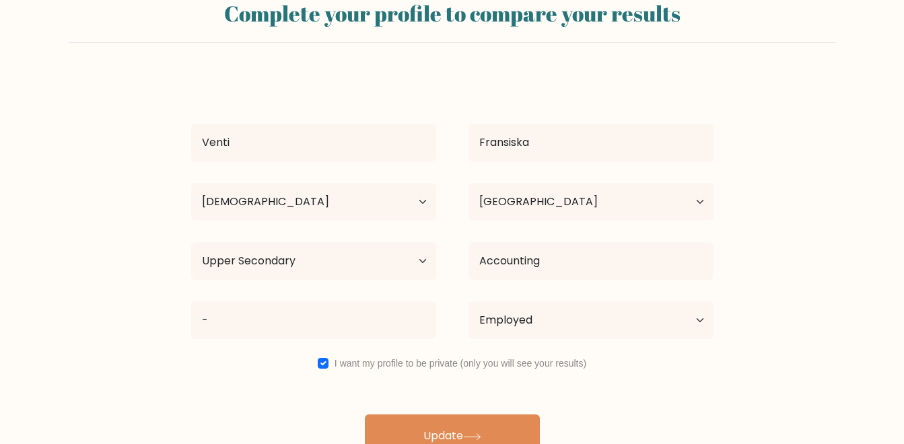
scroll to position [66, 0]
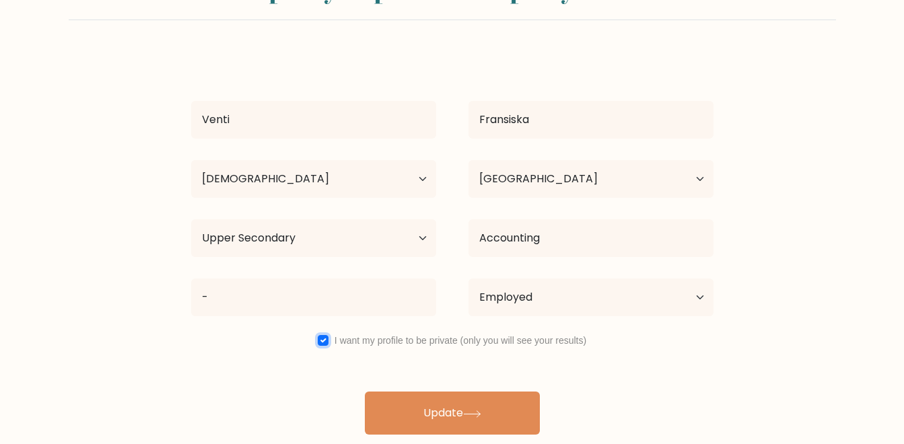
click at [325, 339] on input "checkbox" at bounding box center [323, 340] width 11 height 11
checkbox input "false"
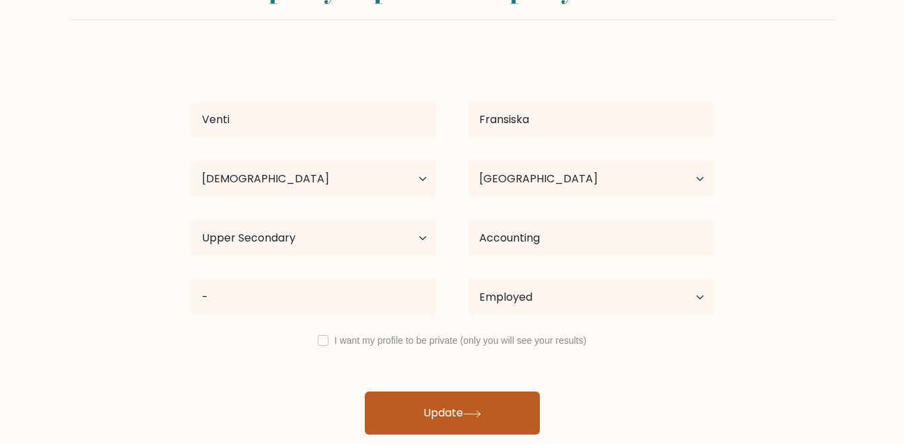
click at [460, 411] on button "Update" at bounding box center [452, 413] width 175 height 43
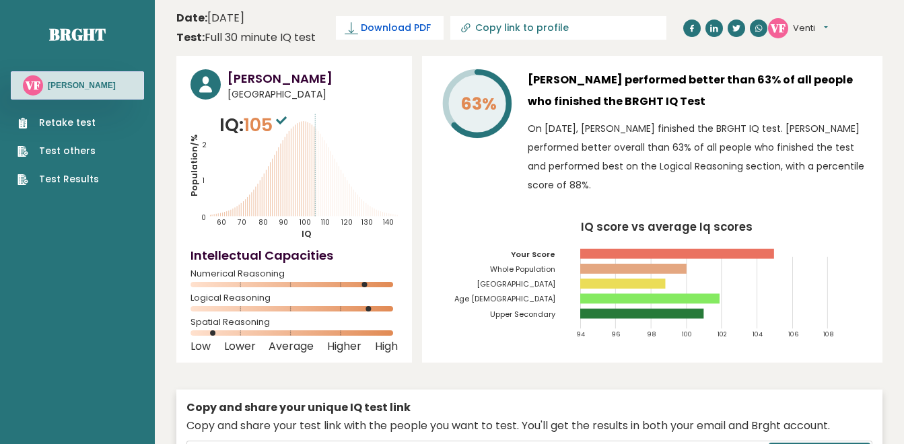
click at [405, 34] on span "Download PDF" at bounding box center [396, 28] width 70 height 14
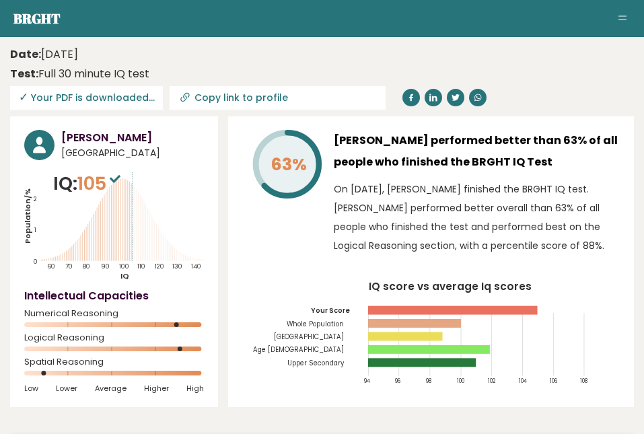
click at [215, 101] on input "Copy link to profile" at bounding box center [286, 97] width 183 height 11
type input "[URL][DOMAIN_NAME]"
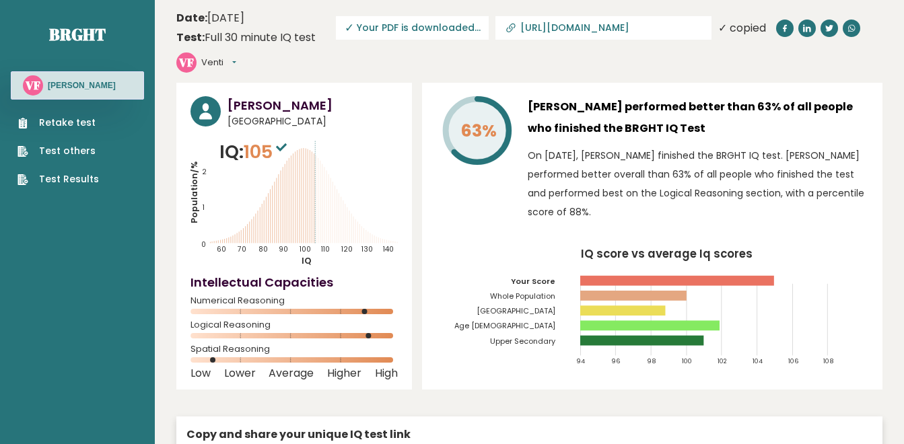
click at [654, 83] on div "63% [PERSON_NAME] performed better than 63% of all people who finished the BRGH…" at bounding box center [652, 236] width 461 height 307
click at [580, 18] on link "[URL][DOMAIN_NAME]" at bounding box center [604, 28] width 216 height 24
click at [582, 17] on link "[URL][DOMAIN_NAME]" at bounding box center [604, 28] width 216 height 24
